Goal: Task Accomplishment & Management: Manage account settings

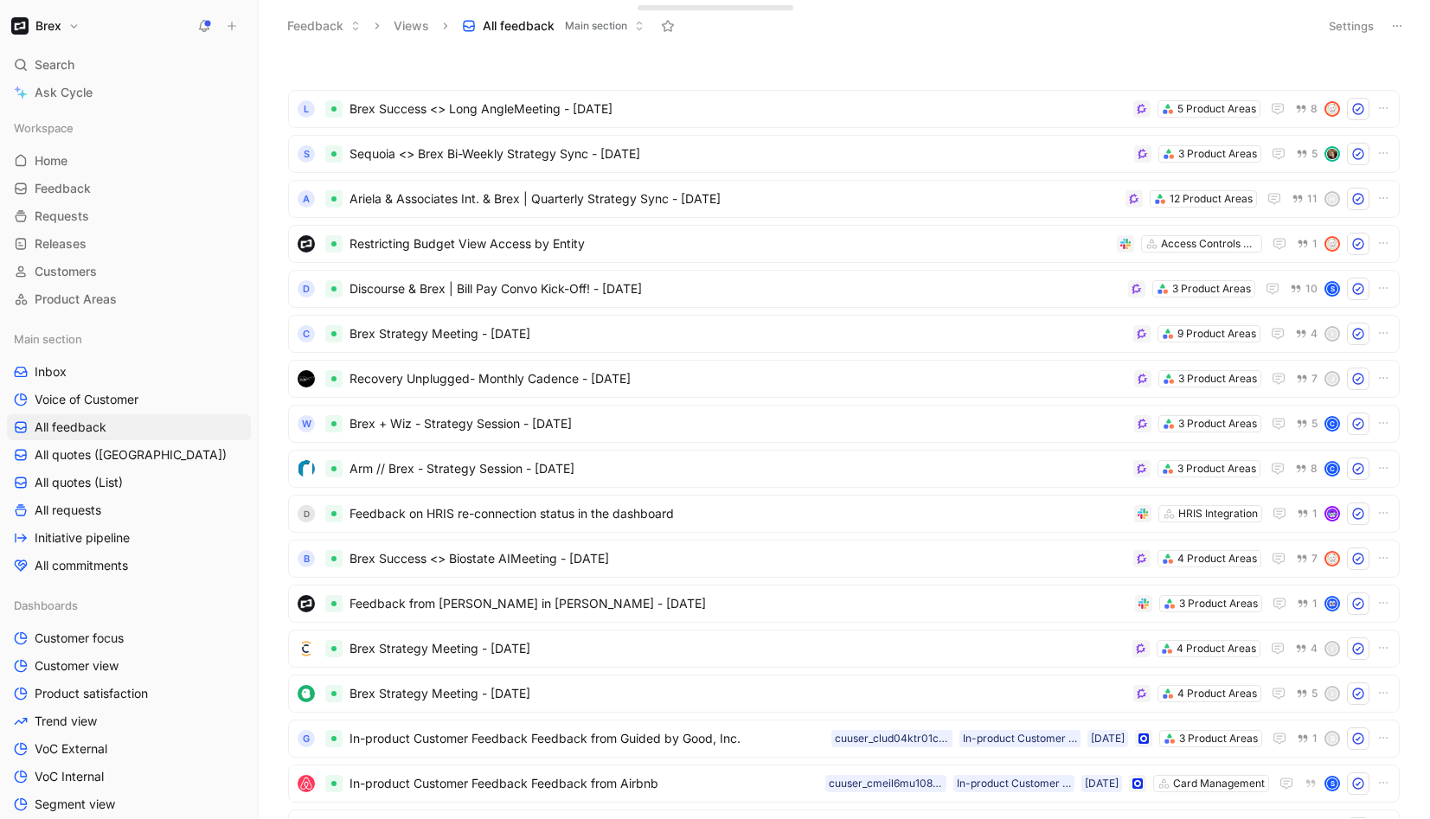
click at [57, 31] on h1 "Brex" at bounding box center [48, 26] width 26 height 16
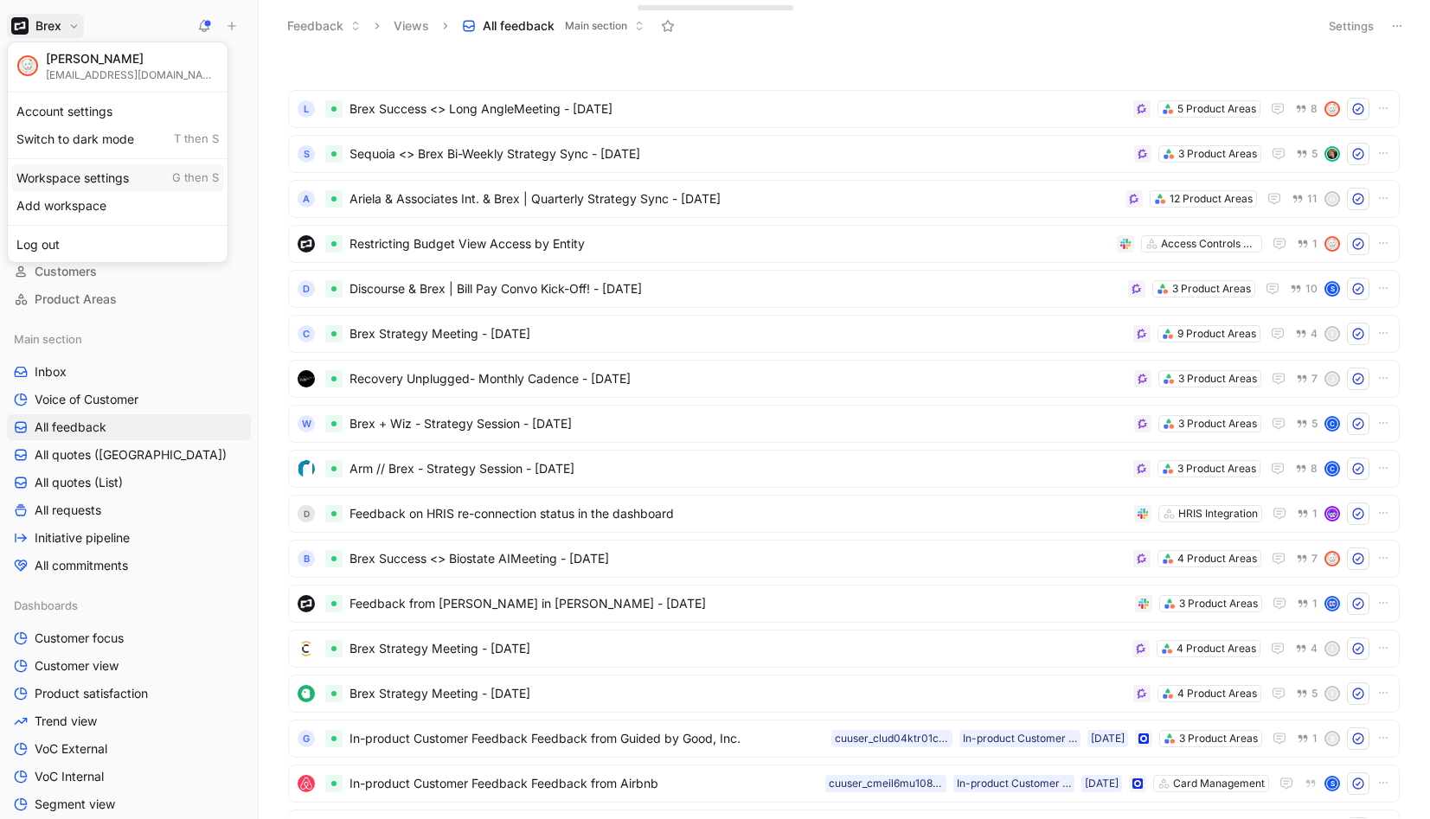
click at [52, 176] on div "Workspace settings G then S" at bounding box center [117, 178] width 213 height 28
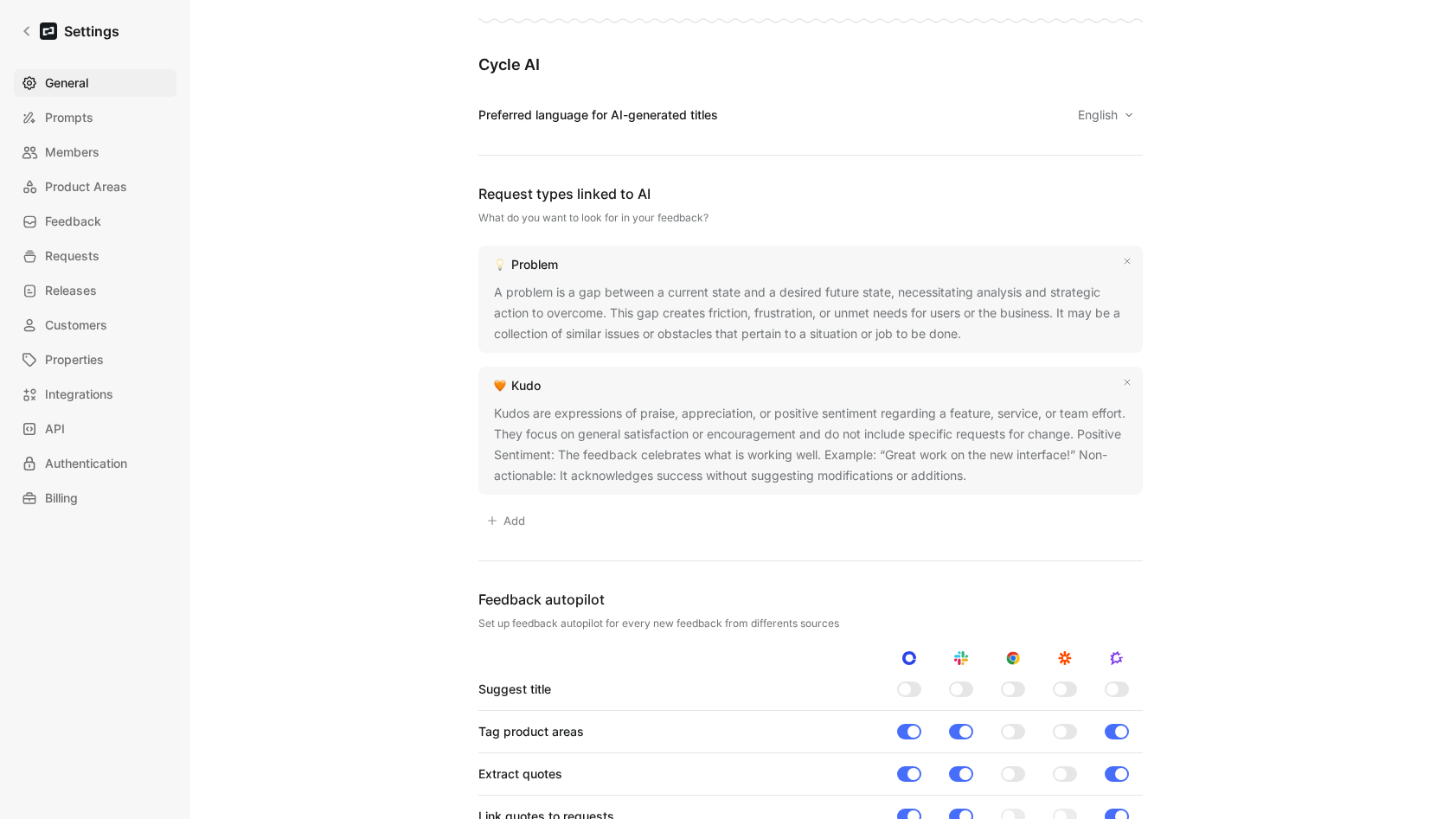
scroll to position [1328, 0]
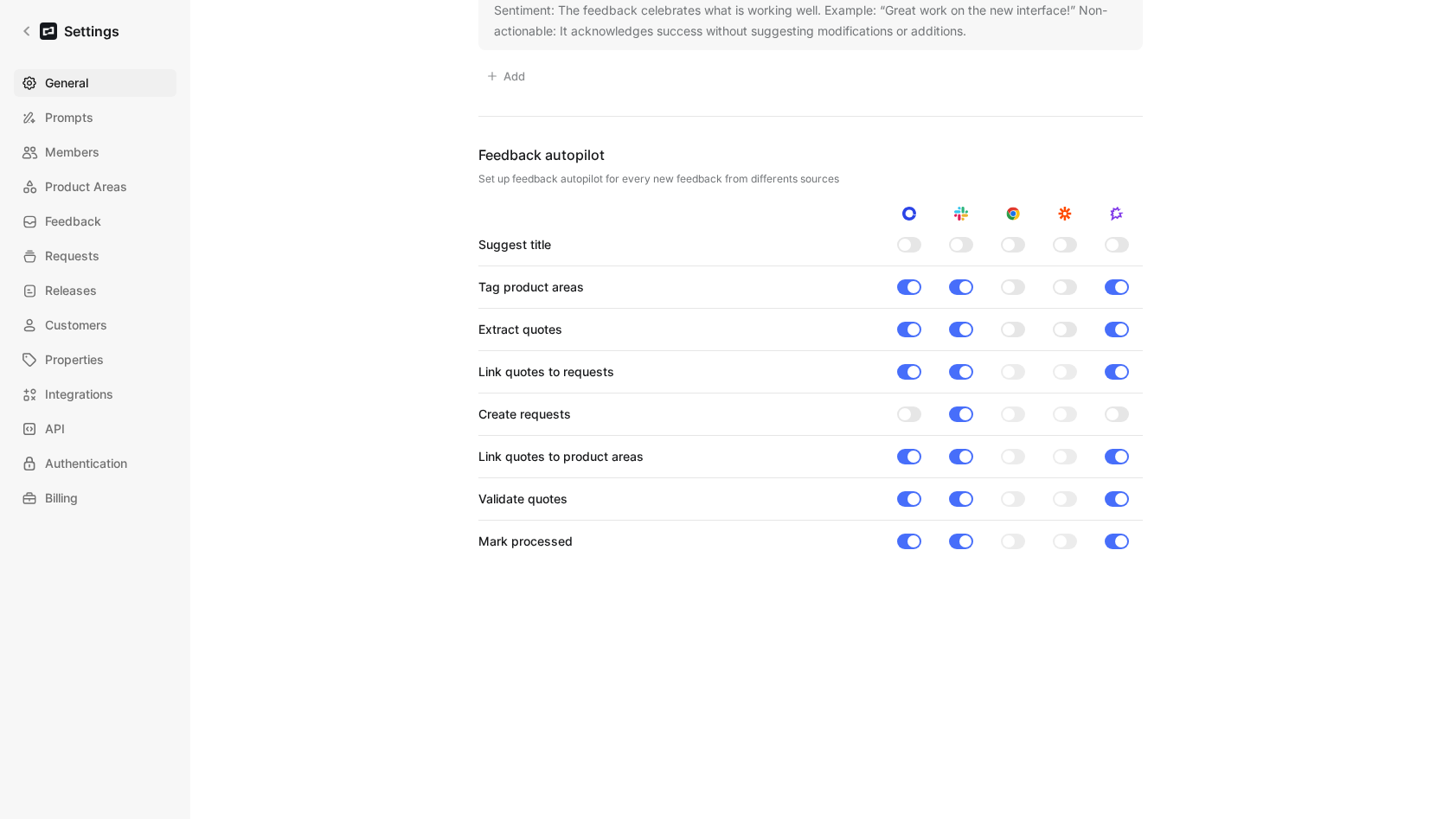
click at [1011, 279] on div at bounding box center [1013, 287] width 24 height 16
click at [0, 0] on input "checkbox" at bounding box center [0, 0] width 0 height 0
click at [1010, 322] on div at bounding box center [1013, 330] width 24 height 16
click at [0, 0] on input "checkbox" at bounding box center [0, 0] width 0 height 0
click at [1008, 364] on div at bounding box center [1013, 372] width 24 height 16
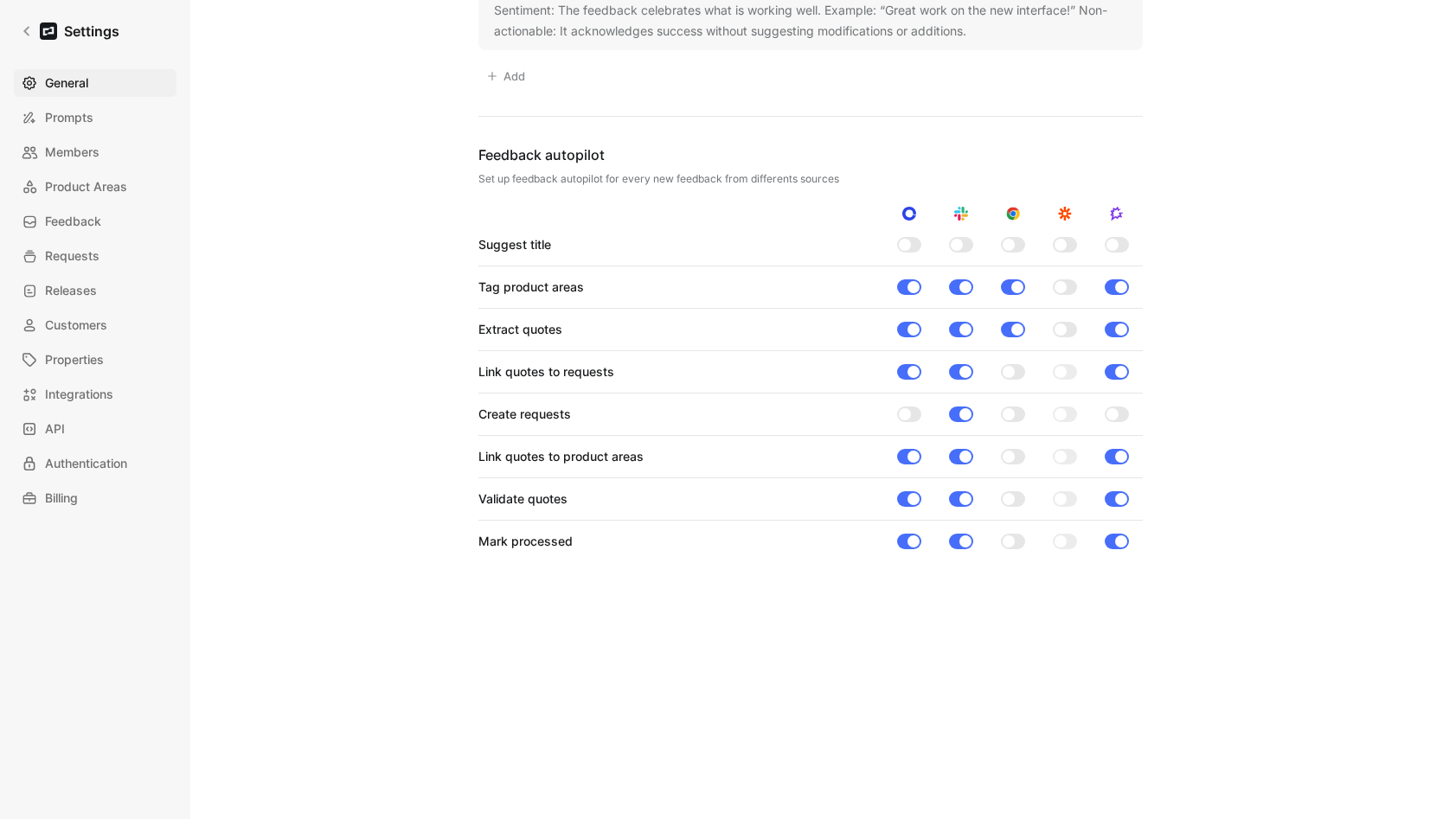
click at [0, 0] on input "checkbox" at bounding box center [0, 0] width 0 height 0
click at [1005, 451] on div at bounding box center [1009, 457] width 12 height 12
click at [0, 0] on input "checkbox" at bounding box center [0, 0] width 0 height 0
click at [1011, 492] on div at bounding box center [1013, 499] width 24 height 16
click at [0, 0] on input "checkbox" at bounding box center [0, 0] width 0 height 0
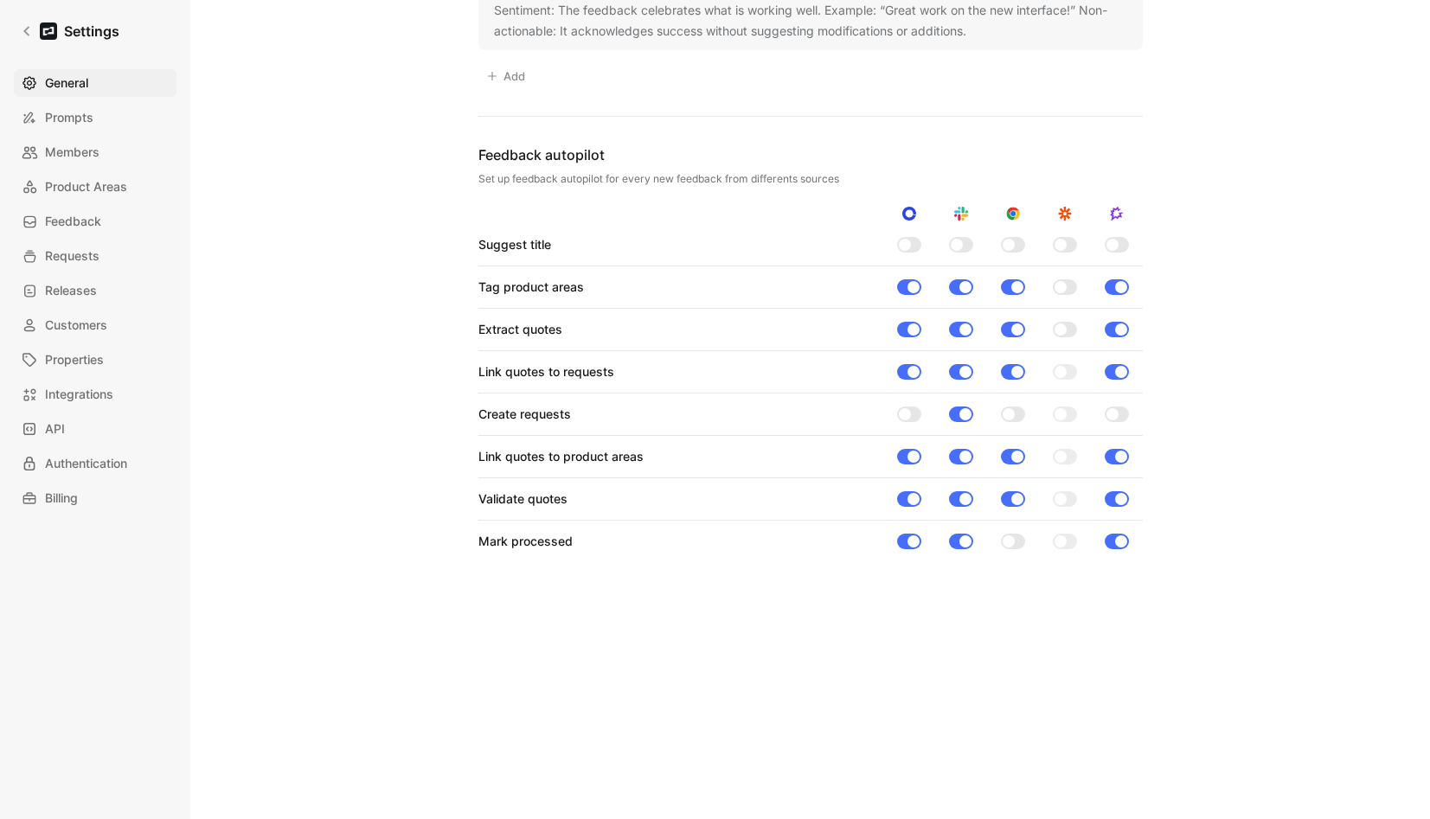
click at [1006, 536] on div at bounding box center [1009, 542] width 12 height 12
click at [0, 0] on input "checkbox" at bounding box center [0, 0] width 0 height 0
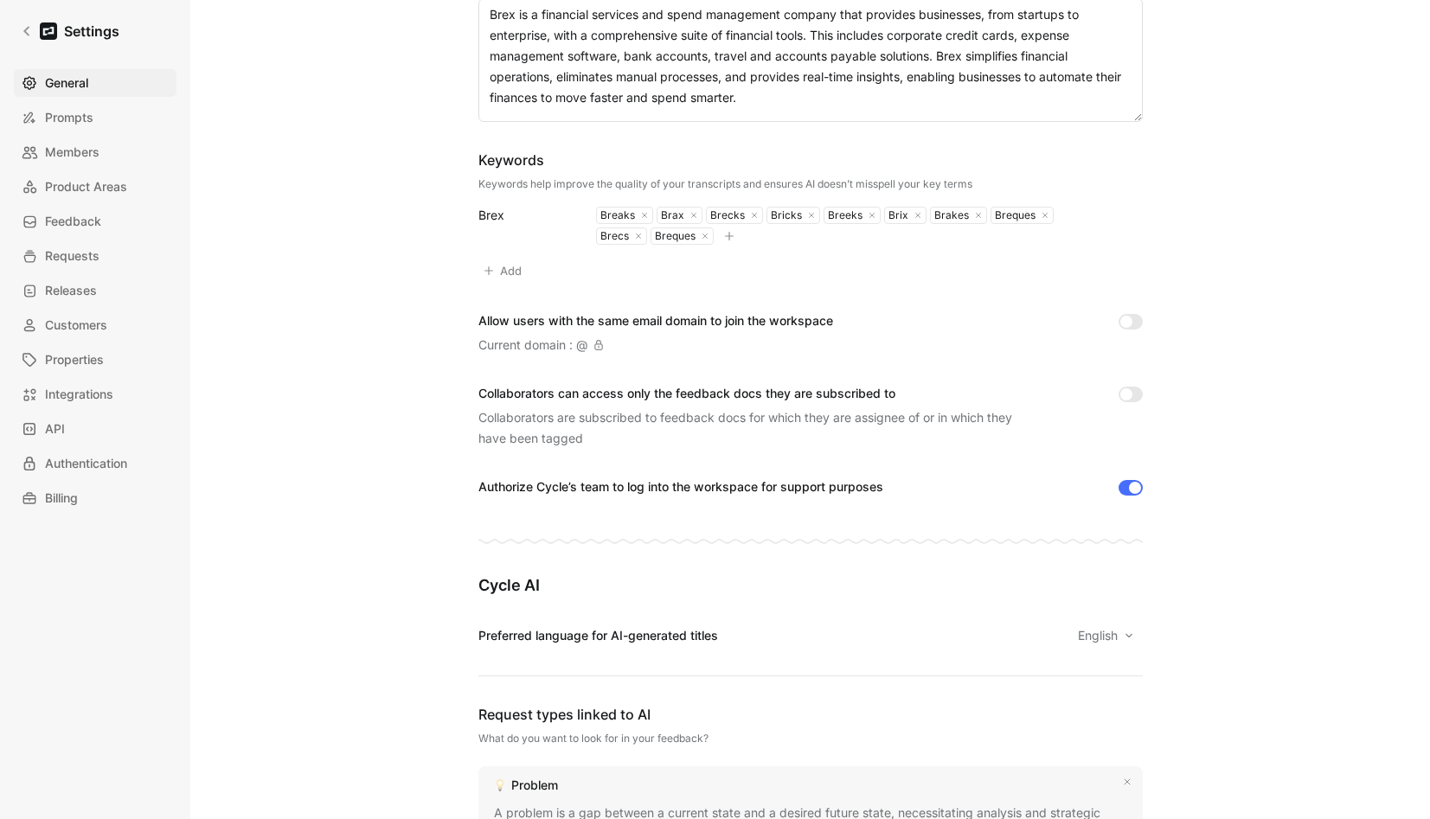
scroll to position [0, 0]
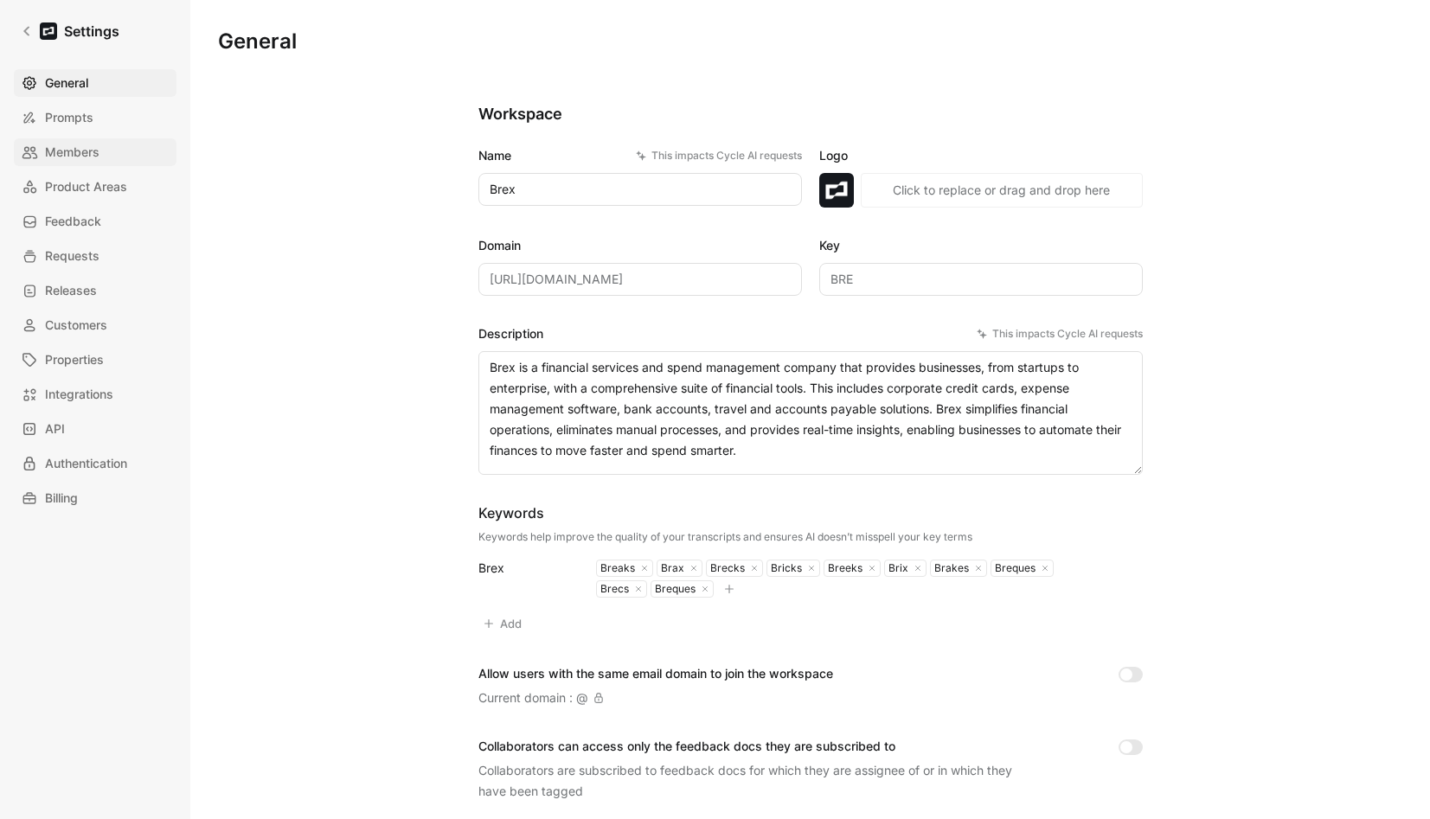
click at [68, 157] on span "Members" at bounding box center [72, 152] width 55 height 21
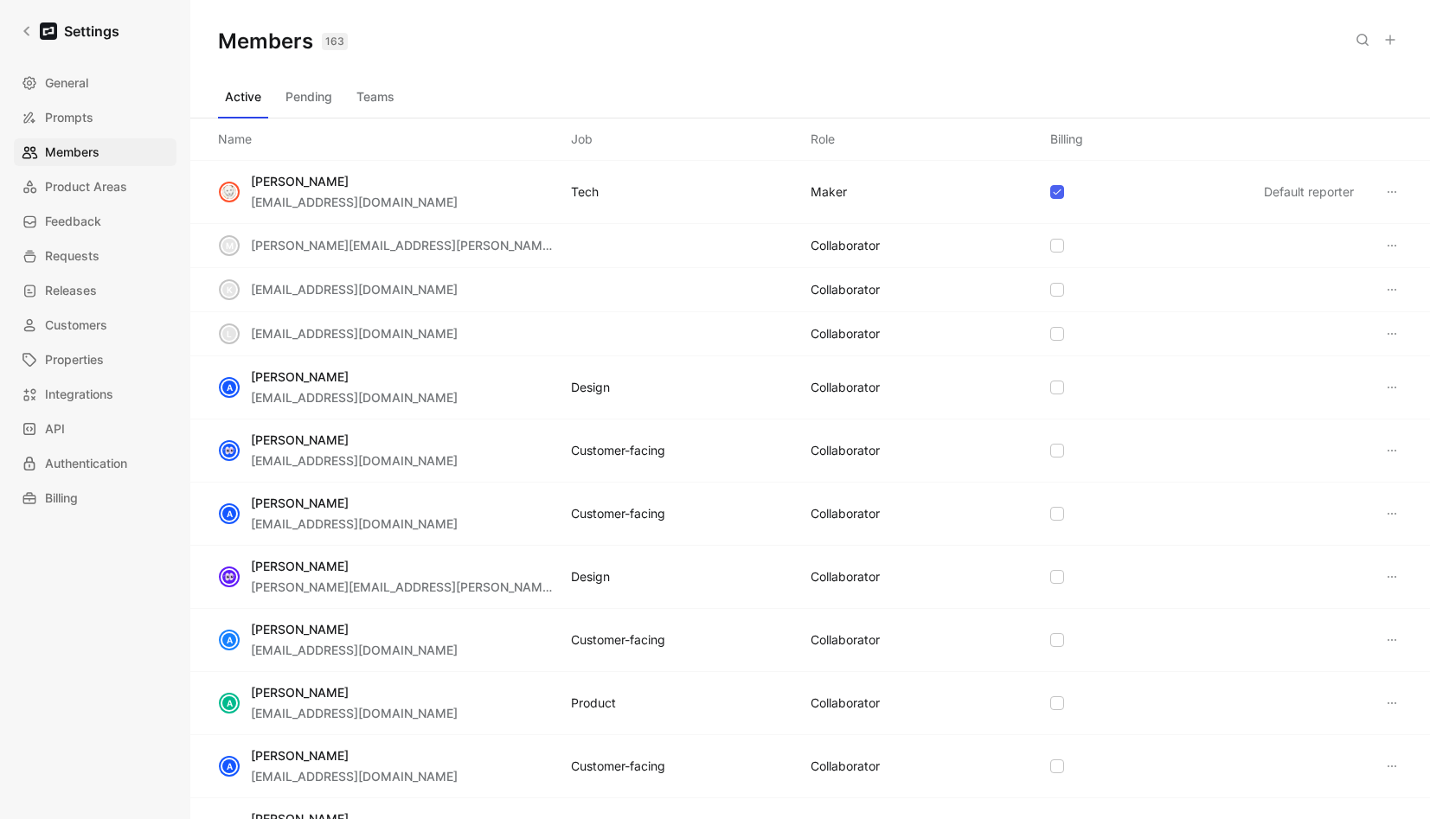
click at [1390, 36] on use at bounding box center [1390, 39] width 9 height 9
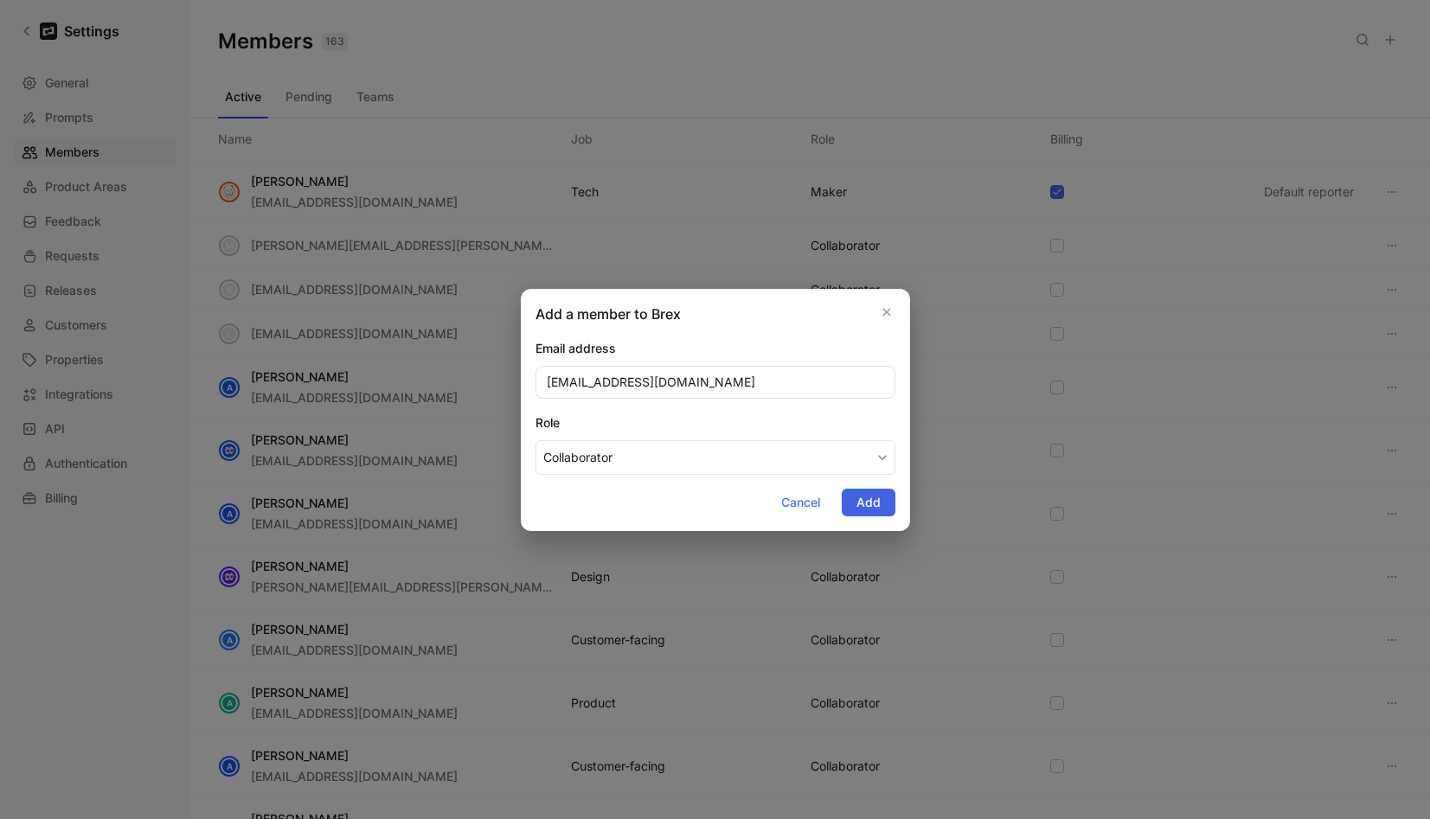
type input "jszabadi@brex.com"
click at [876, 504] on span "Add" at bounding box center [869, 502] width 24 height 21
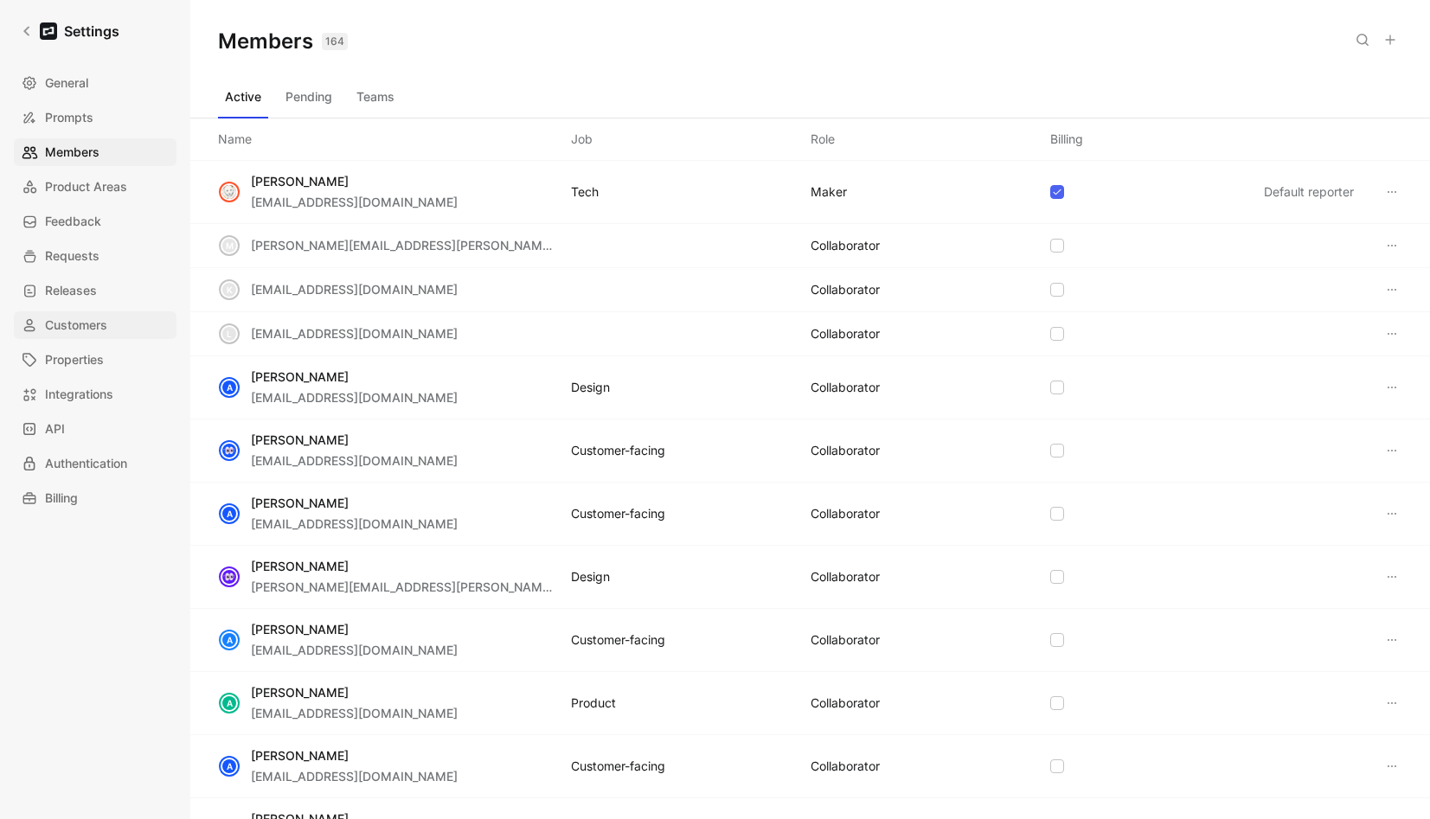
click at [80, 338] on link "Customers" at bounding box center [95, 325] width 163 height 28
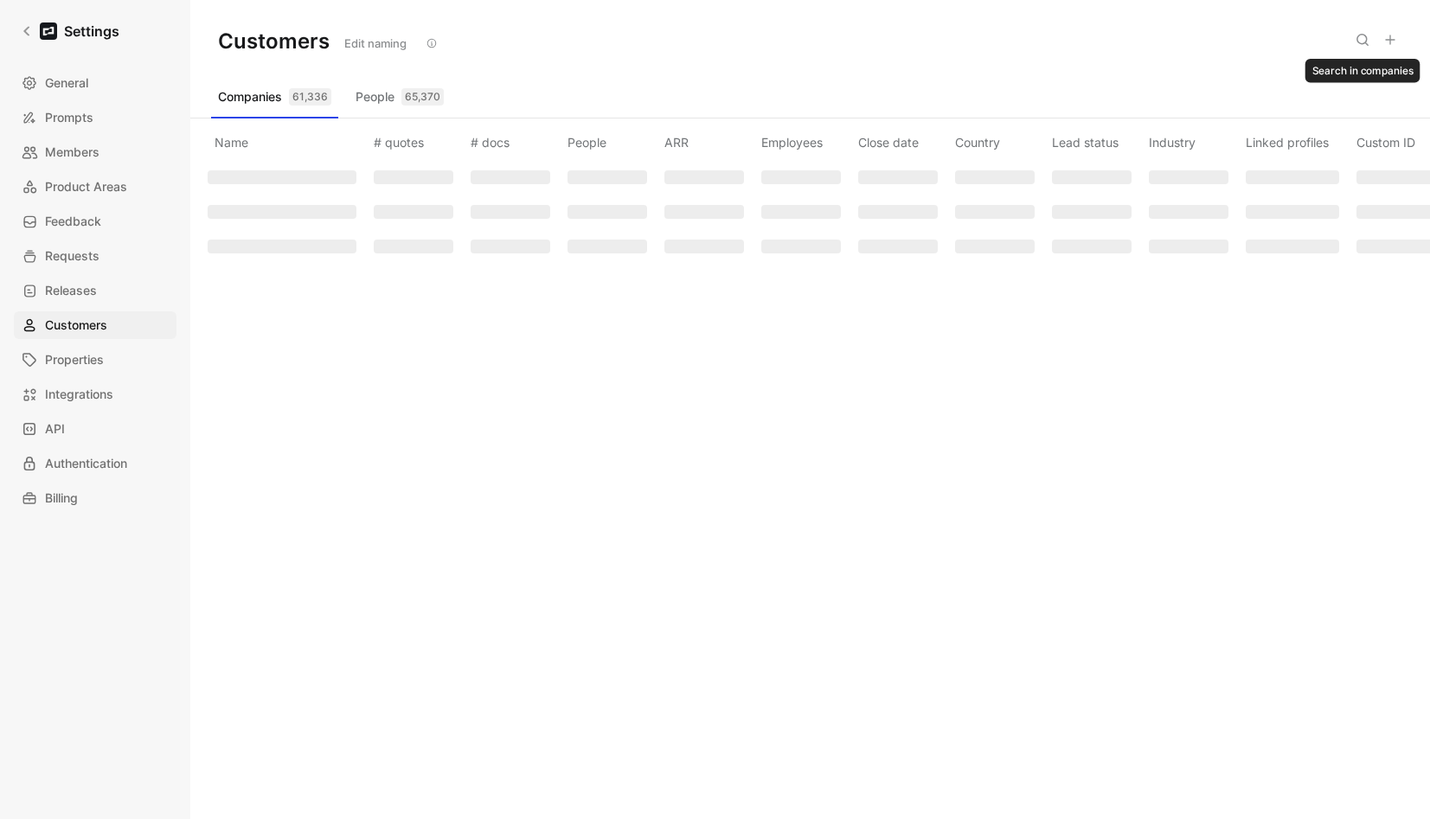
click at [1359, 42] on icon at bounding box center [1363, 40] width 14 height 14
type input "podium"
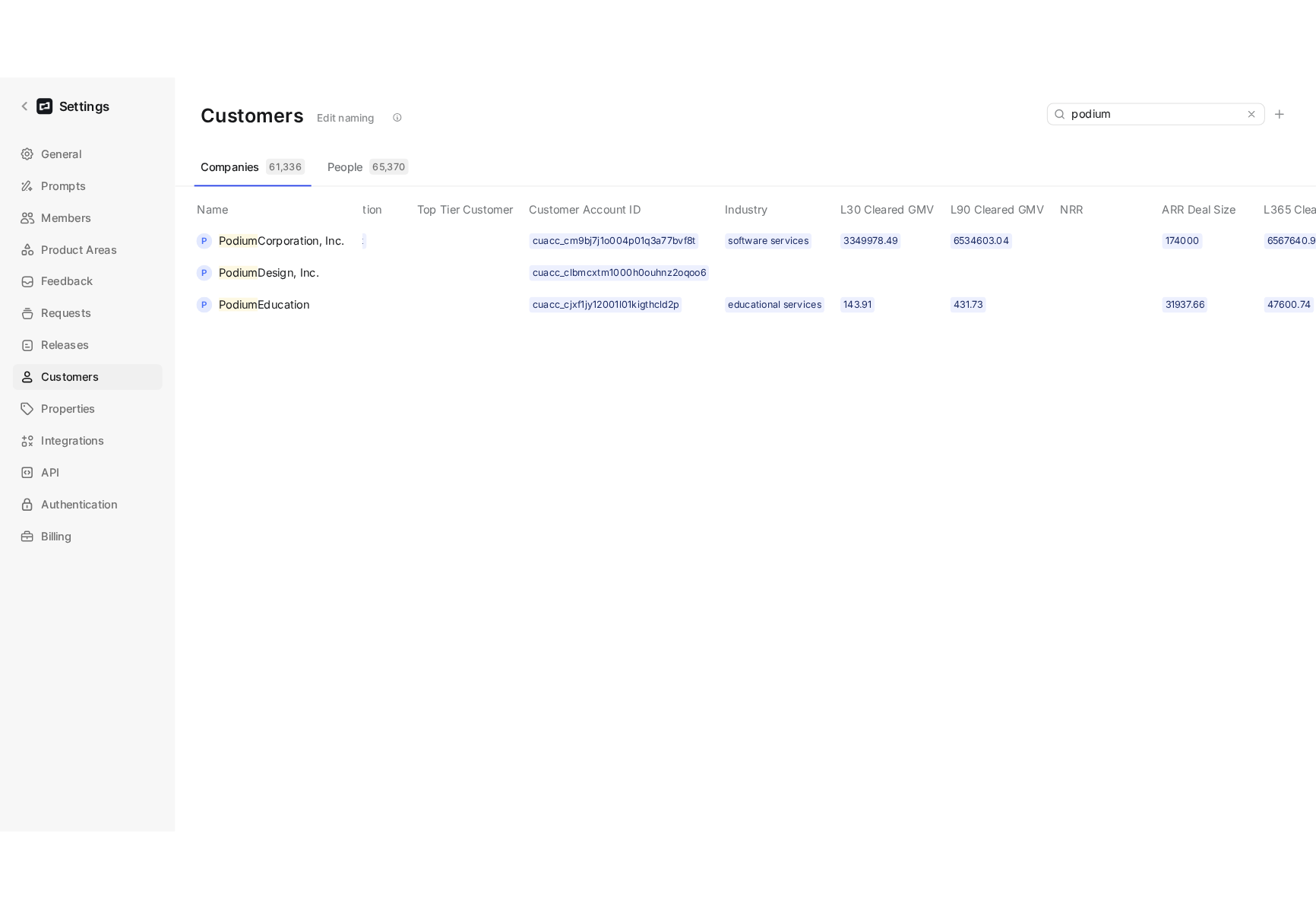
scroll to position [0, 1346]
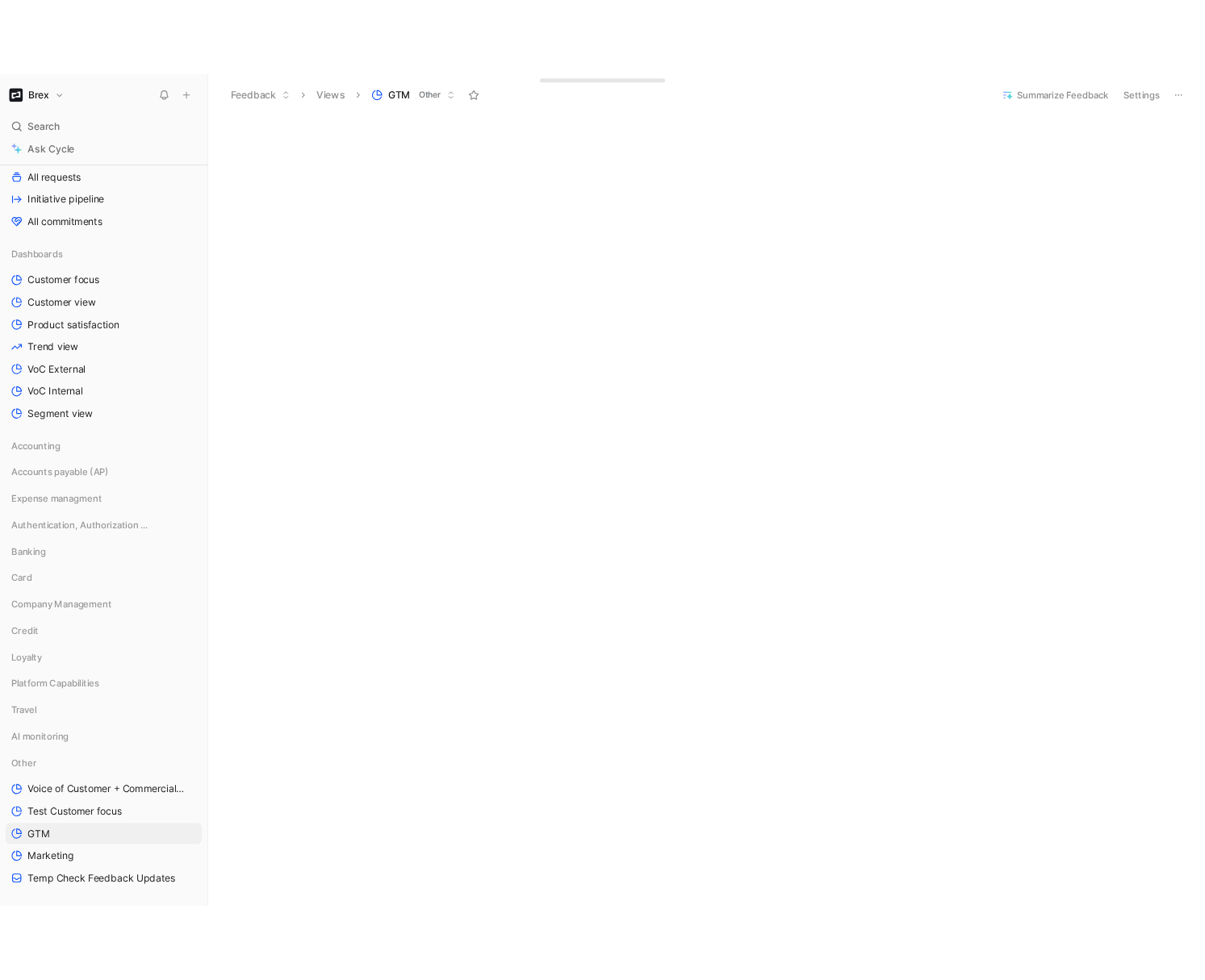
scroll to position [3798, 0]
